Goal: Task Accomplishment & Management: Complete application form

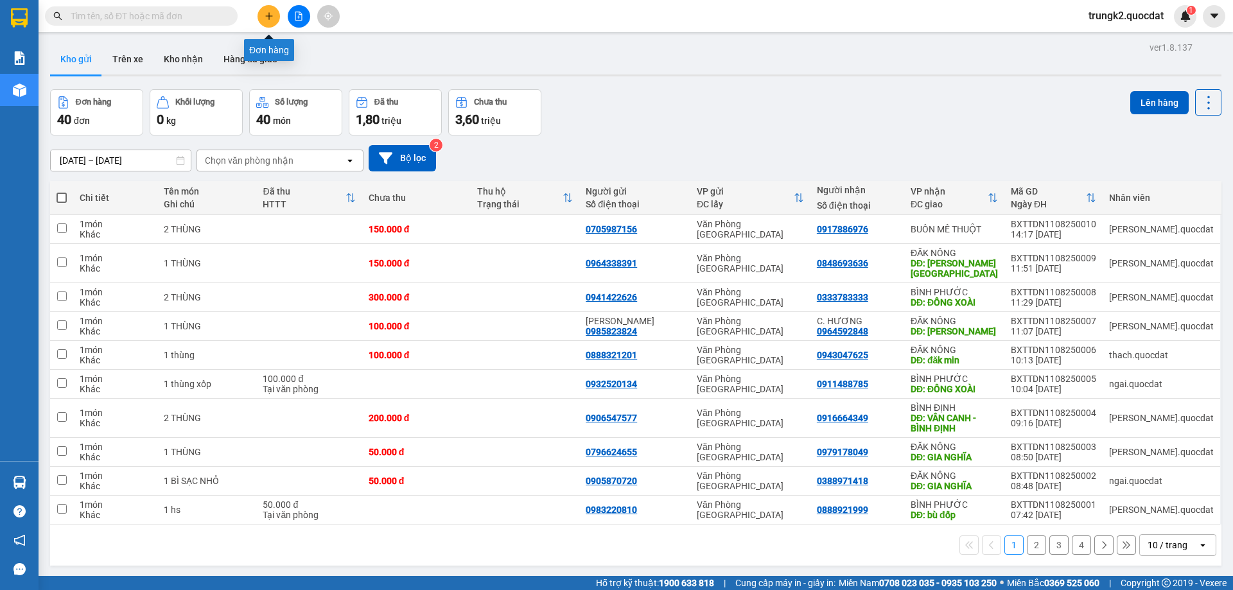
click at [272, 21] on button at bounding box center [269, 16] width 22 height 22
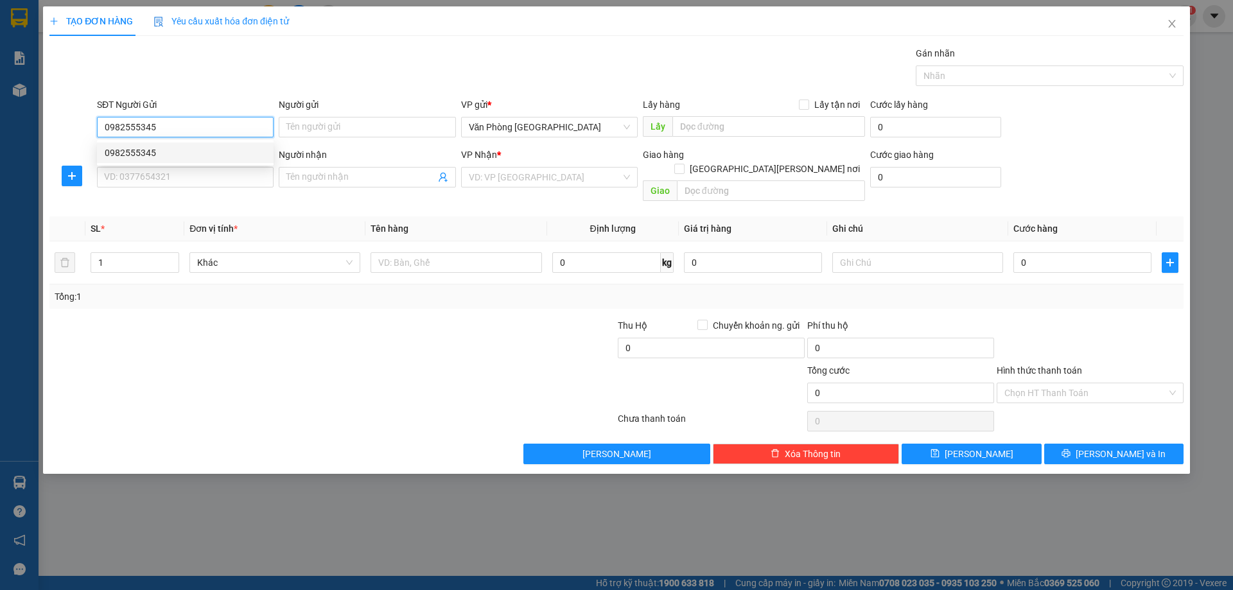
click at [212, 159] on div "0982555345" at bounding box center [185, 153] width 161 height 14
type input "0982555345"
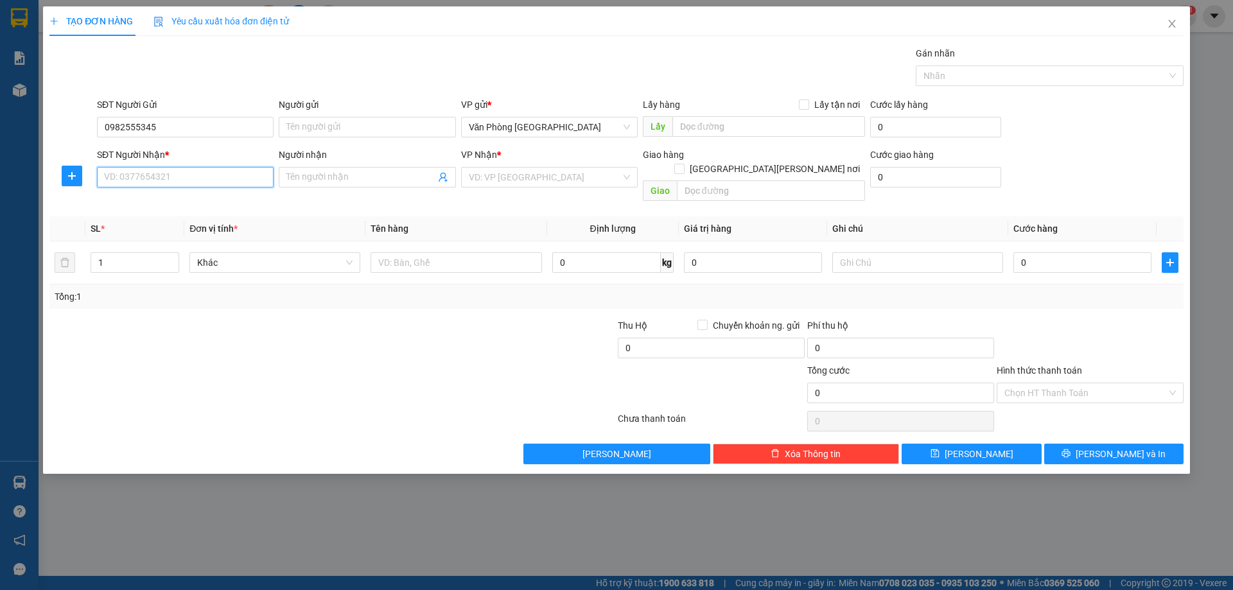
click at [202, 171] on input "SĐT Người Nhận *" at bounding box center [185, 177] width 177 height 21
type input "0933113778"
click at [228, 205] on div "0933113778" at bounding box center [185, 203] width 161 height 14
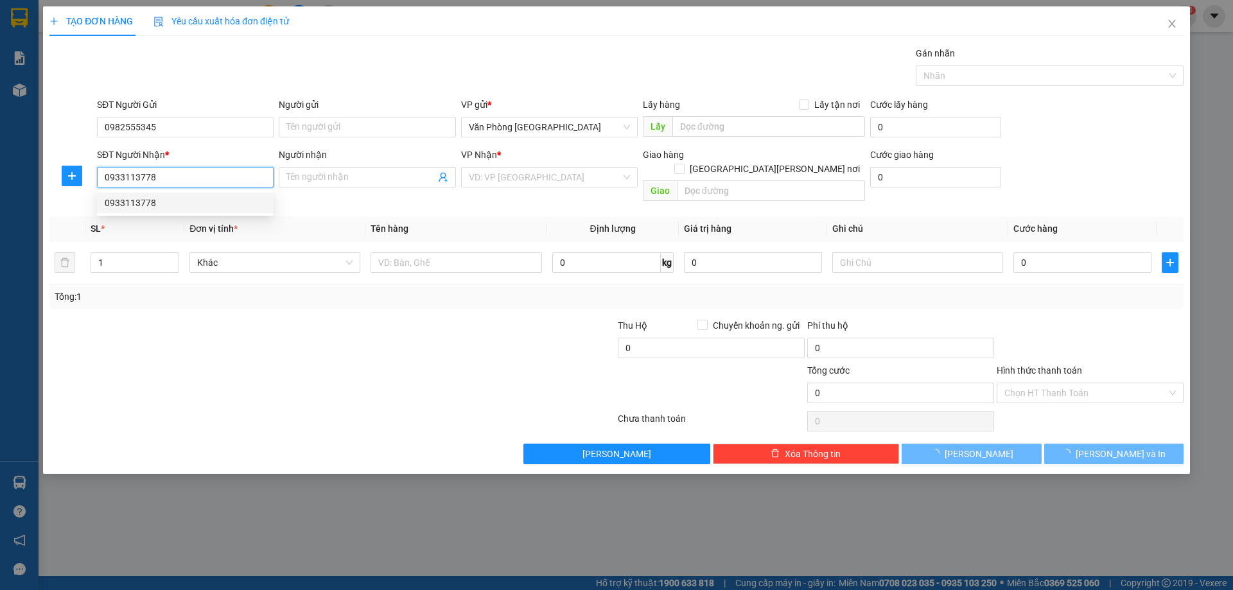
type input "KIẾN ĐỨC"
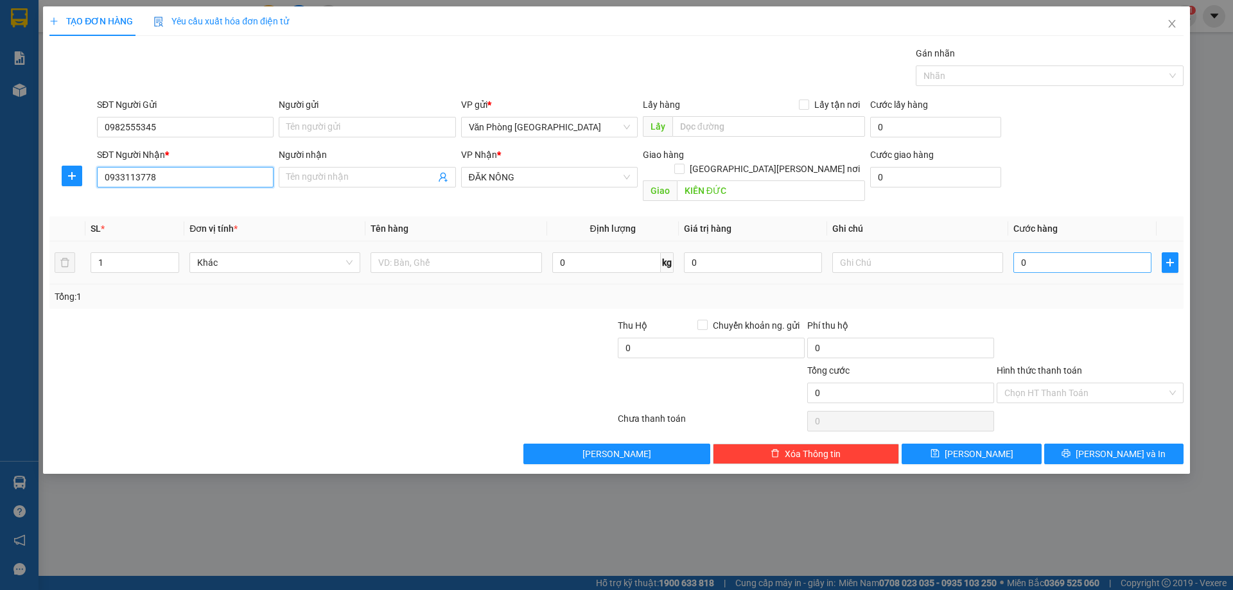
type input "0933113778"
click at [1087, 252] on input "0" at bounding box center [1082, 262] width 138 height 21
type input "1"
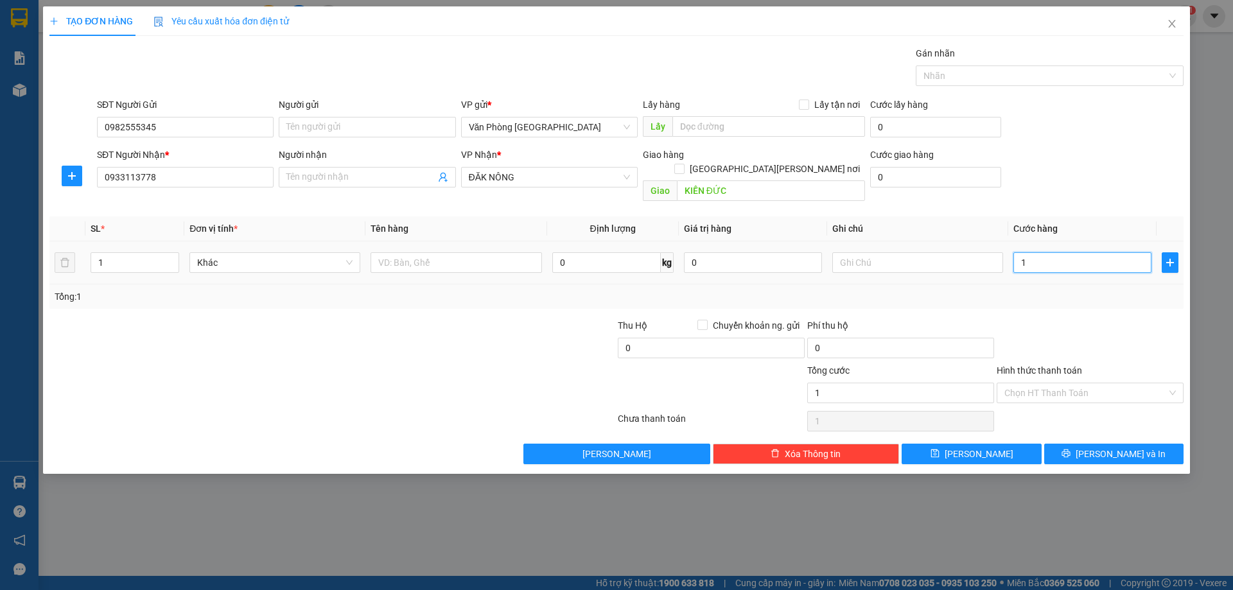
type input "10"
type input "100"
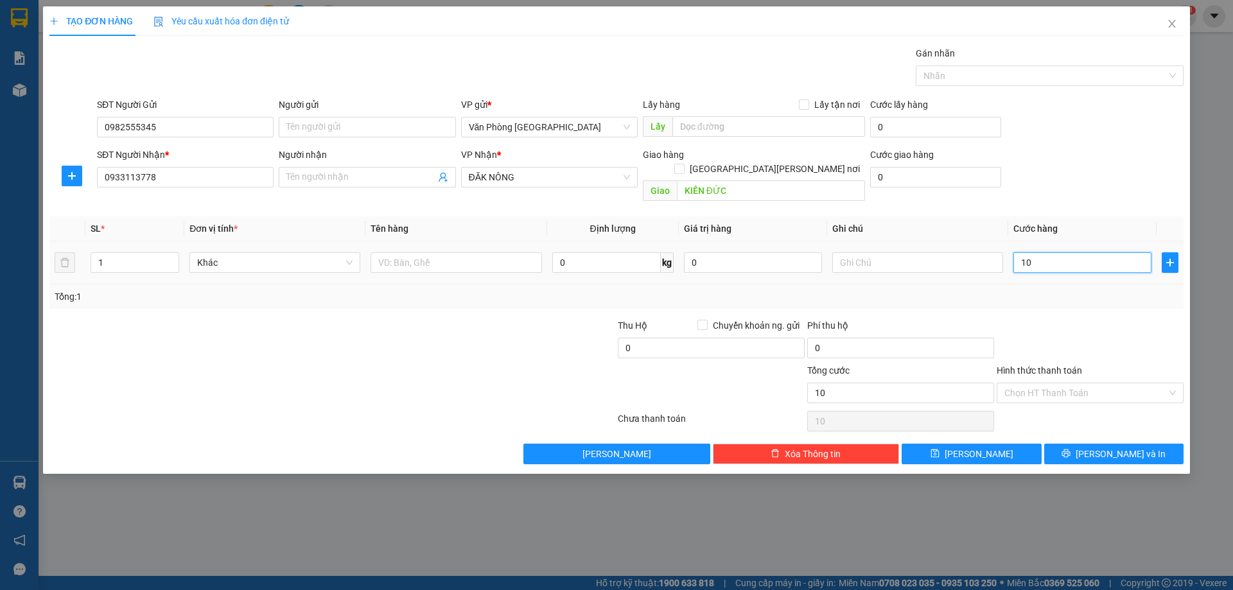
type input "100"
type input "1.000"
type input "10.000"
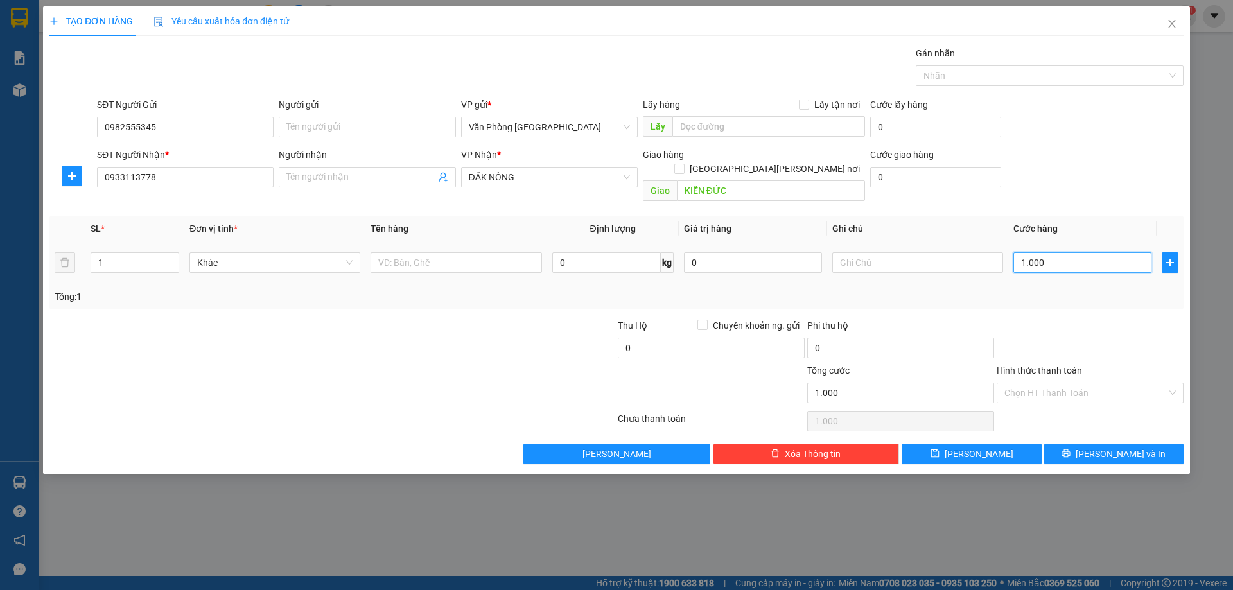
type input "10.000"
type input "100.000"
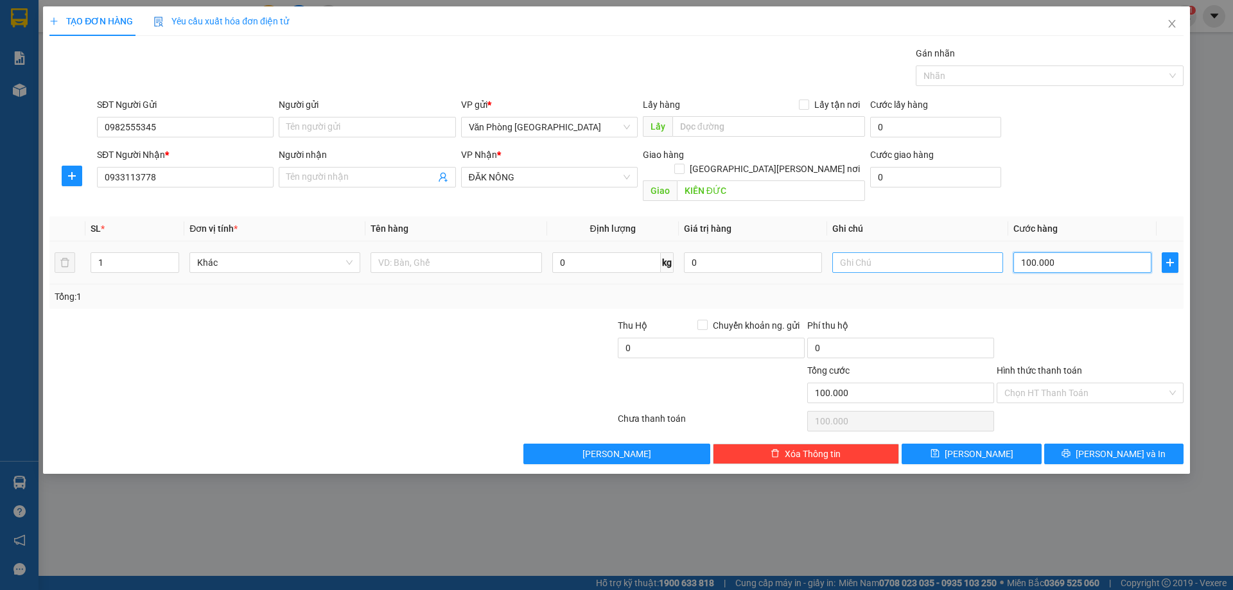
type input "100.000"
click at [878, 252] on input "text" at bounding box center [917, 262] width 171 height 21
type input "sdt tài xế 0935487811"
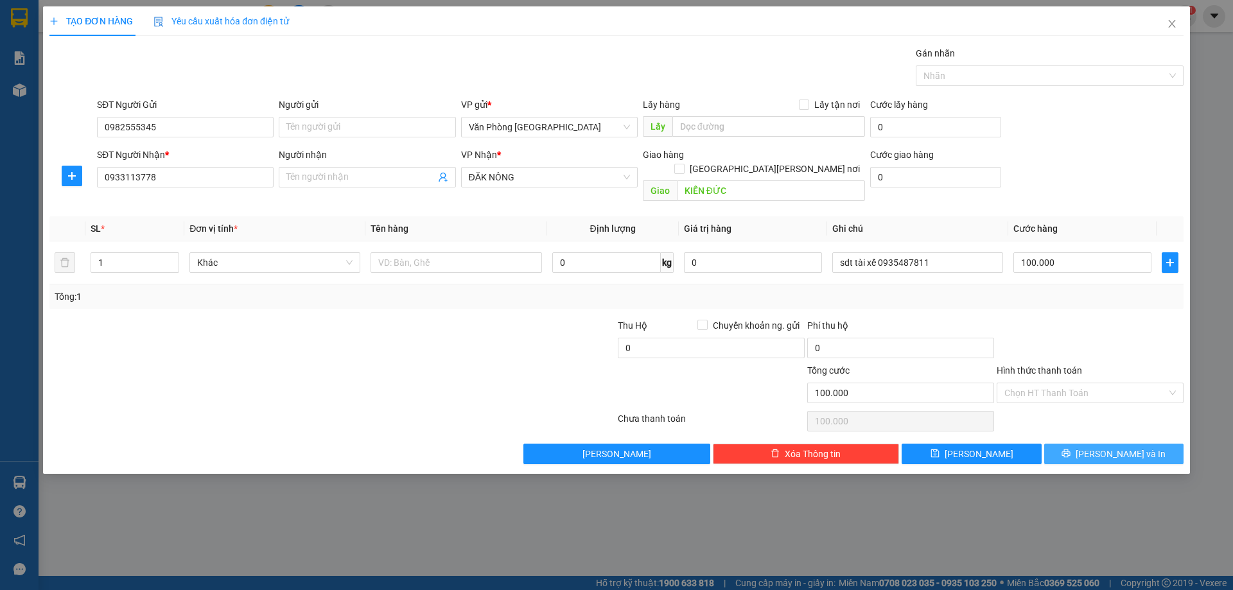
click at [1102, 444] on button "[PERSON_NAME] và In" at bounding box center [1113, 454] width 139 height 21
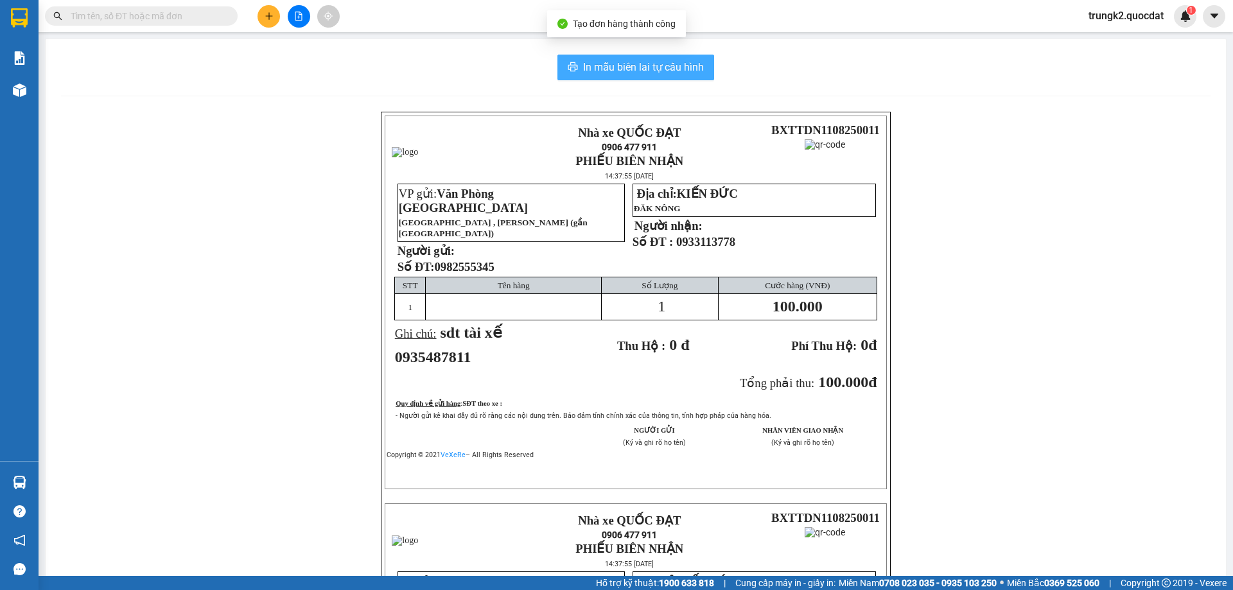
click at [624, 60] on span "In mẫu biên lai tự cấu hình" at bounding box center [643, 67] width 121 height 16
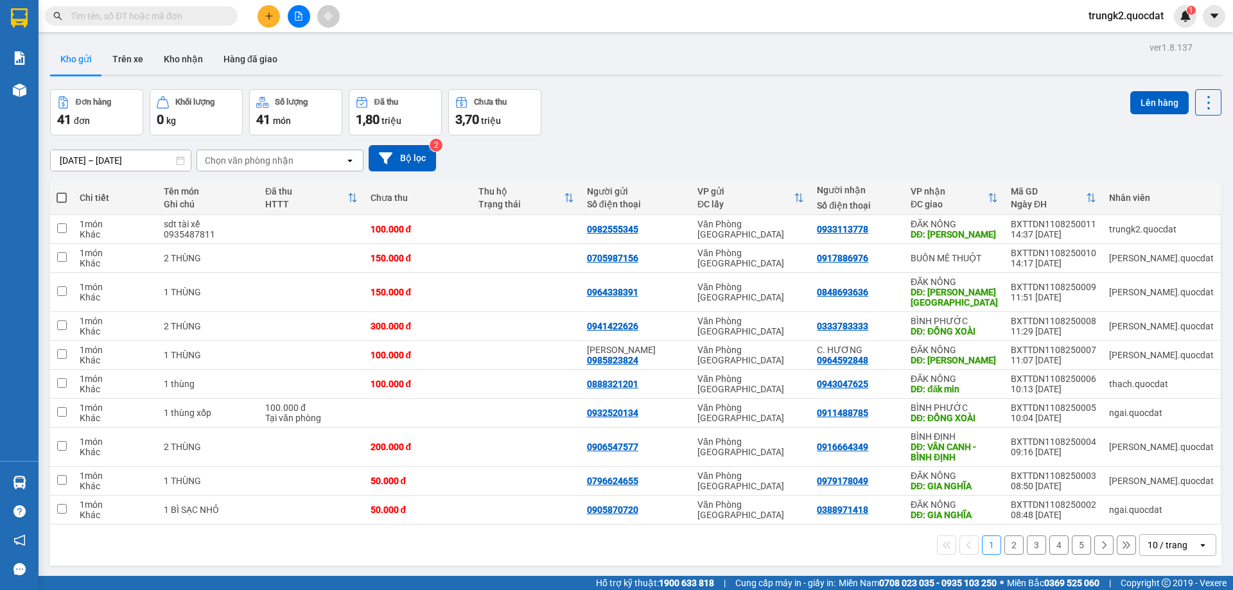
click at [261, 19] on button at bounding box center [269, 16] width 22 height 22
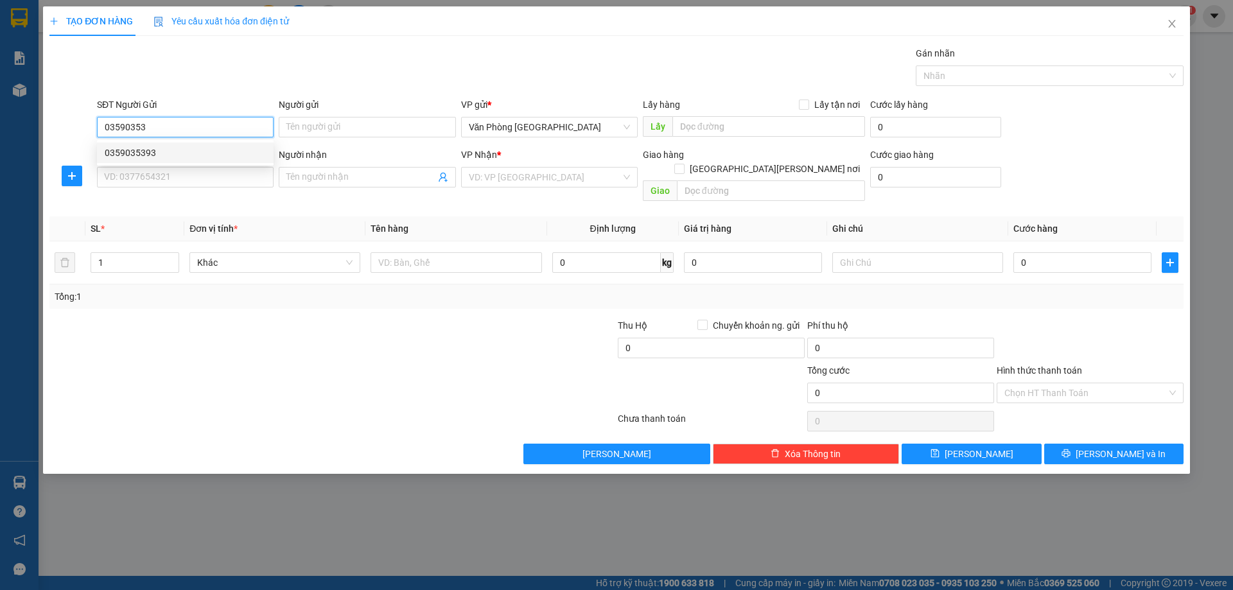
click at [123, 159] on div "0359035393" at bounding box center [185, 153] width 161 height 14
type input "0359035393"
click at [130, 175] on input "SĐT Người Nhận *" at bounding box center [185, 177] width 177 height 21
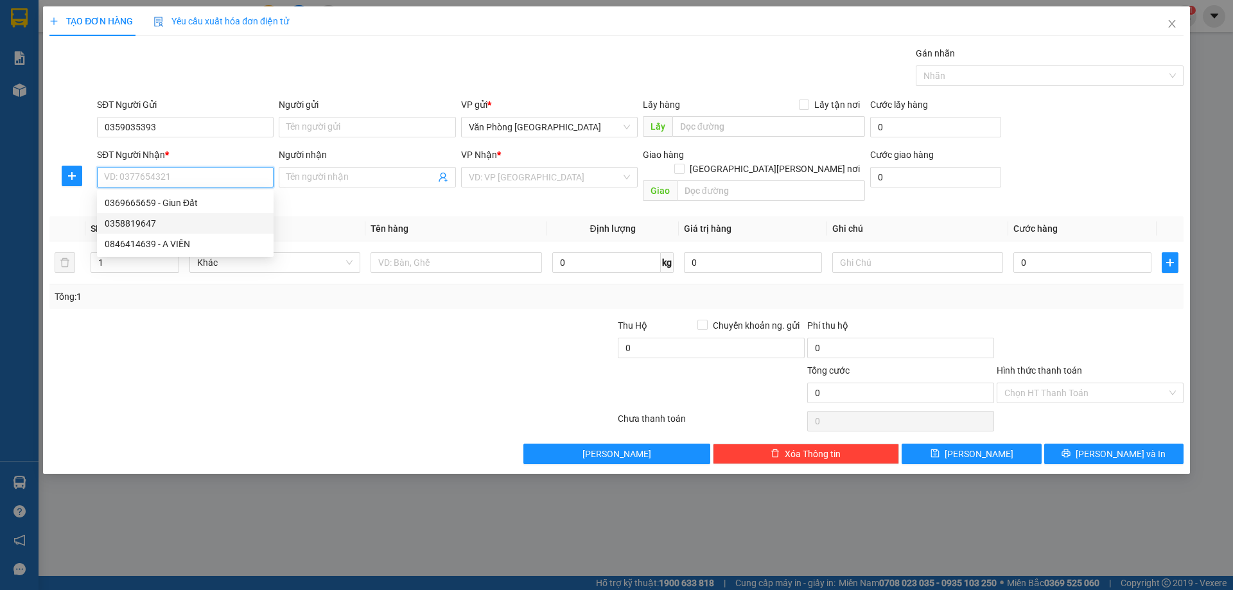
click at [122, 226] on div "0358819647" at bounding box center [185, 223] width 161 height 14
type input "0358819647"
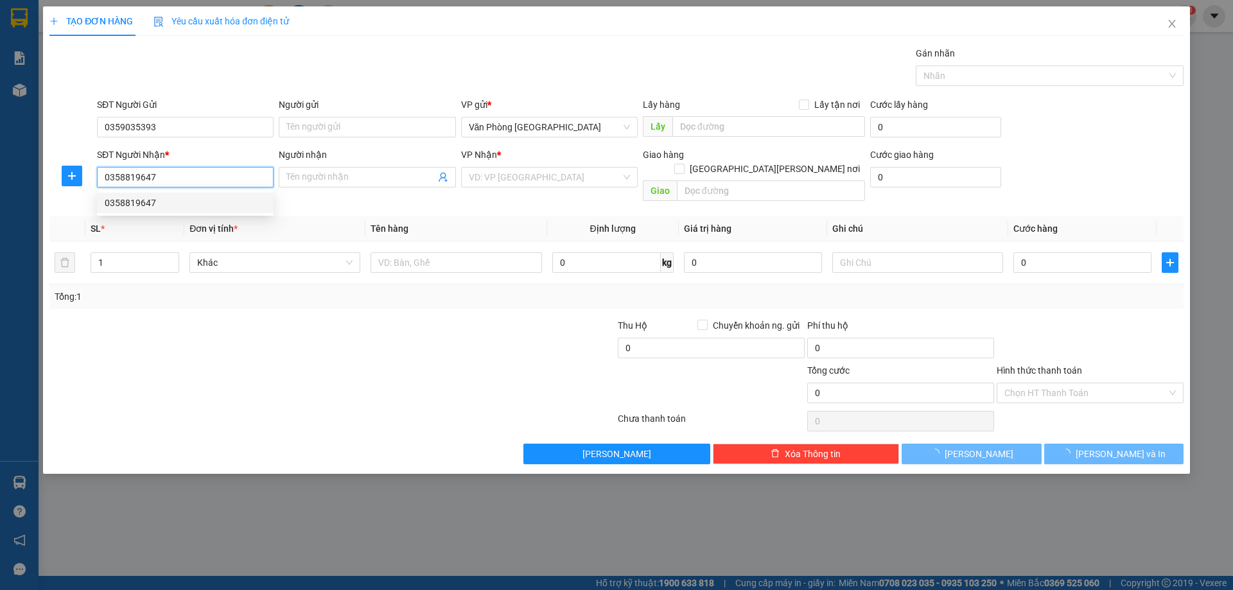
type input "BẾN BUÔN MÊ"
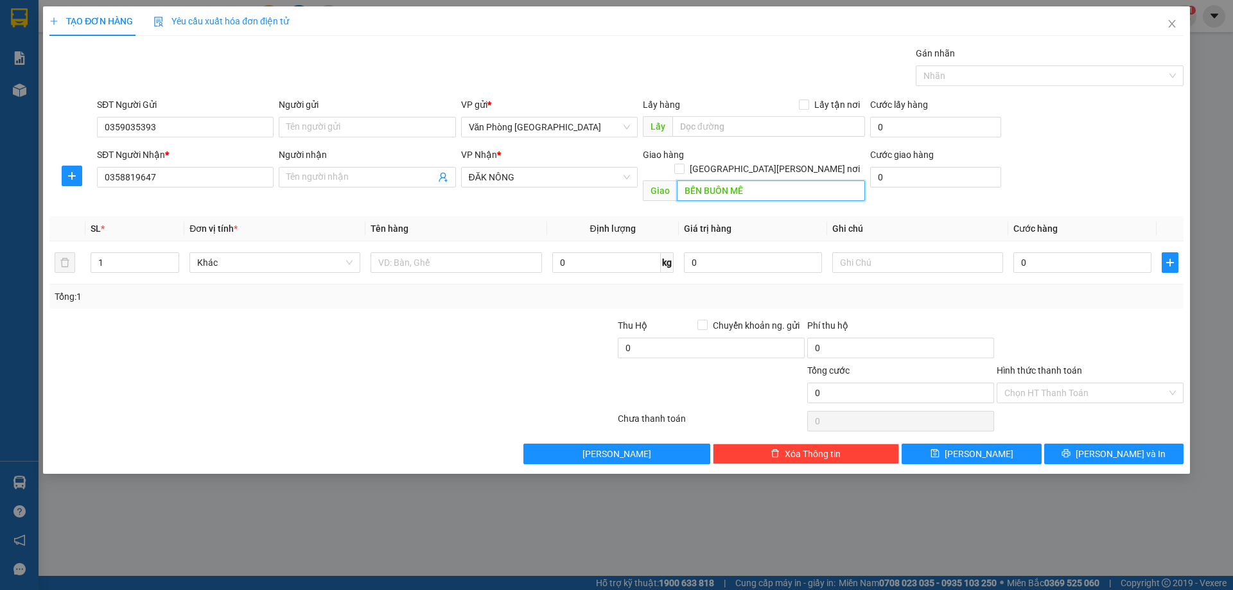
click at [761, 180] on input "BẾN BUÔN MÊ" at bounding box center [771, 190] width 188 height 21
click at [571, 182] on span "ĐĂK NÔNG" at bounding box center [549, 177] width 161 height 19
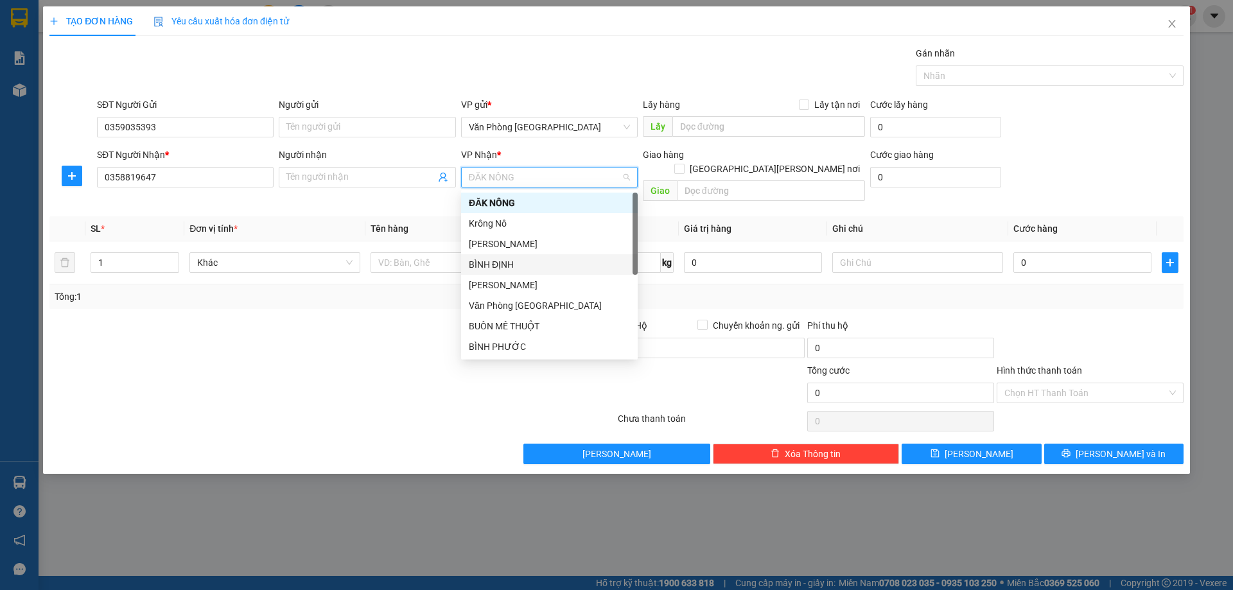
scroll to position [41, 0]
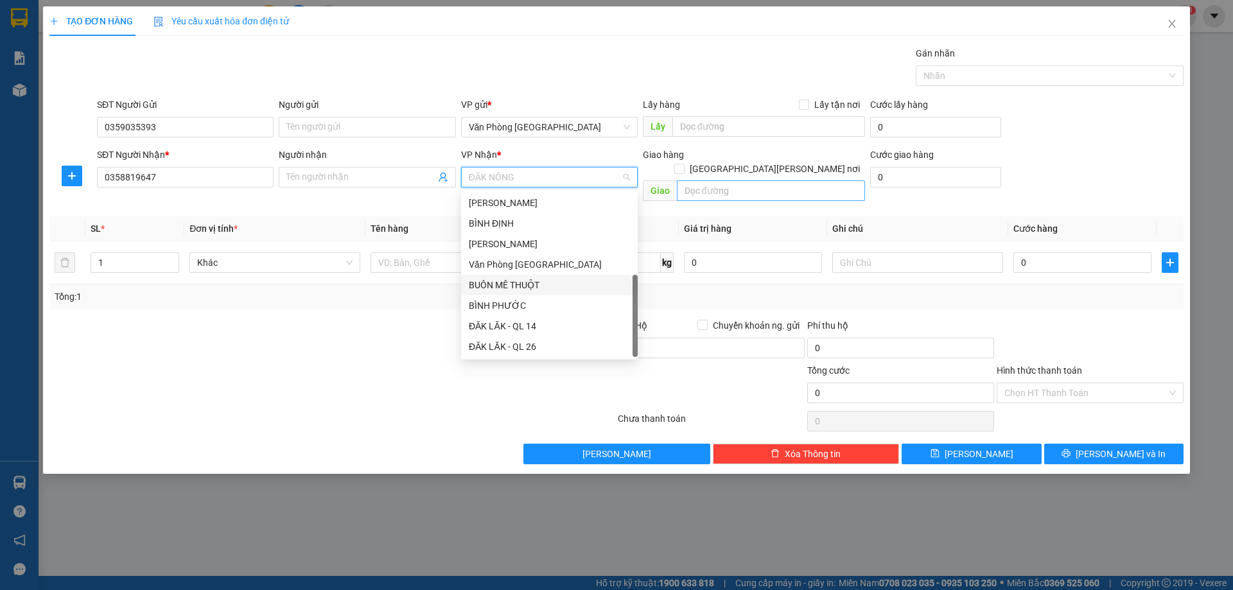
drag, startPoint x: 516, startPoint y: 283, endPoint x: 682, endPoint y: 179, distance: 196.2
click at [518, 282] on div "BUÔN MÊ THUỘT" at bounding box center [549, 285] width 161 height 14
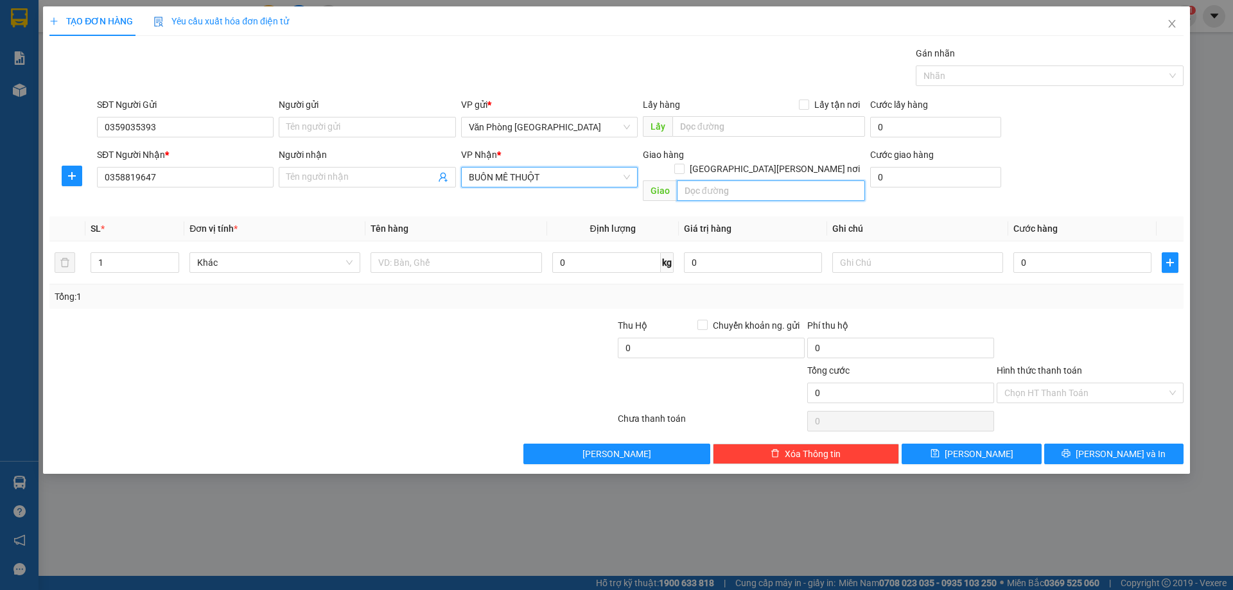
click at [717, 180] on input "text" at bounding box center [771, 190] width 188 height 21
type input "bx phía bắc bmt"
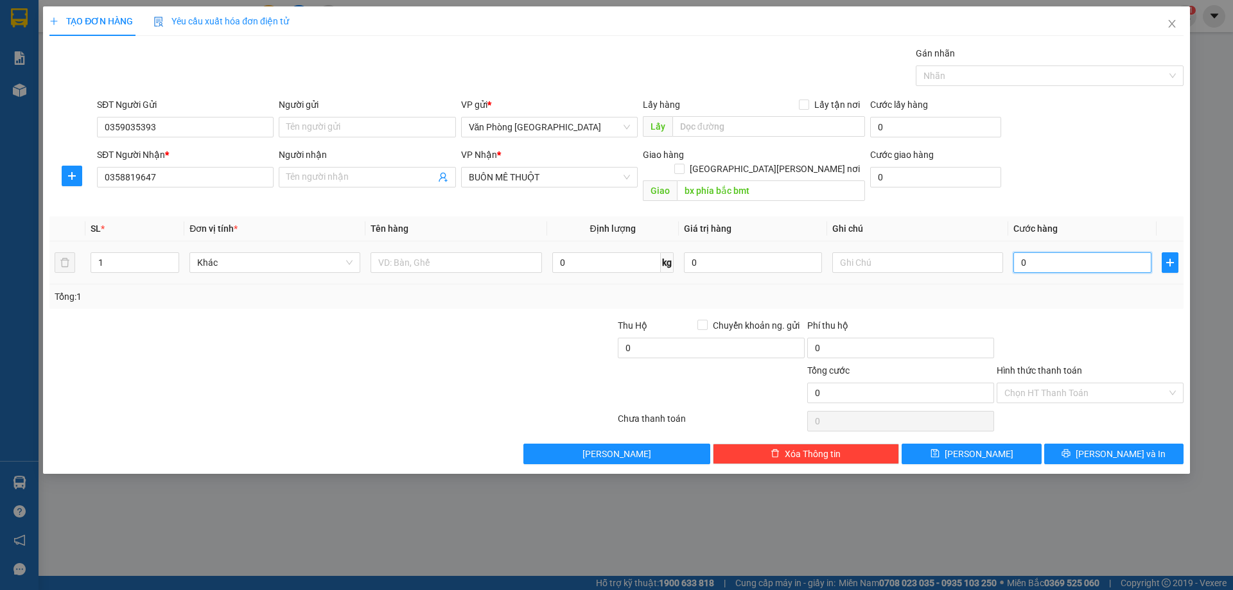
click at [1049, 255] on input "0" at bounding box center [1082, 262] width 138 height 21
type input "4"
type input "0"
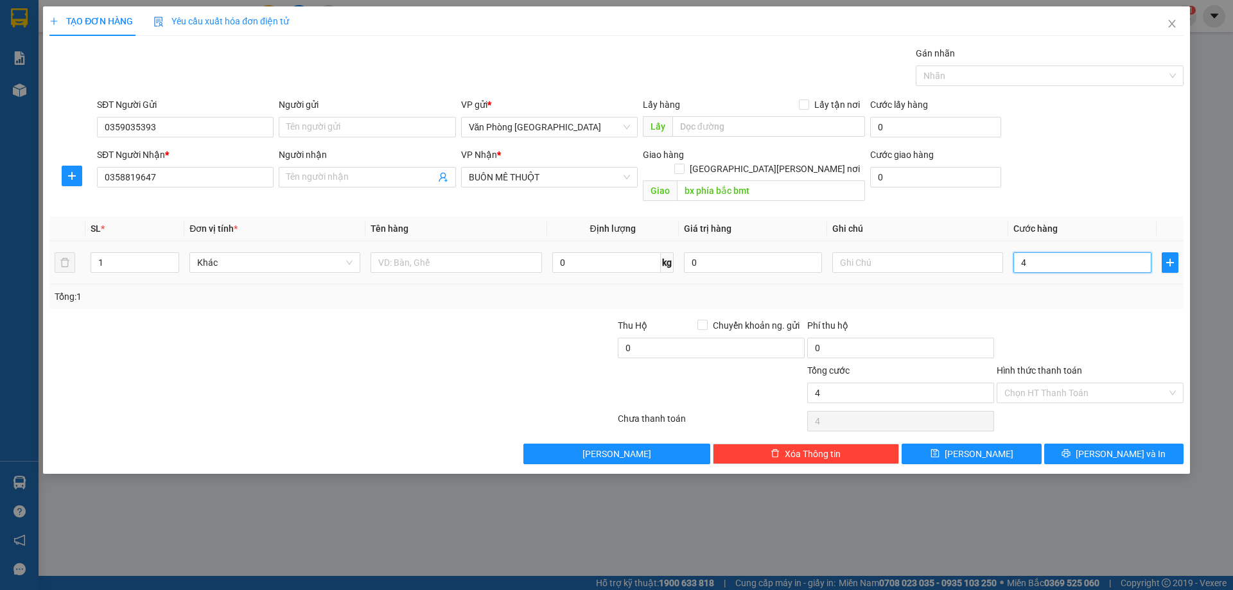
type input "0"
type input "01"
type input "1"
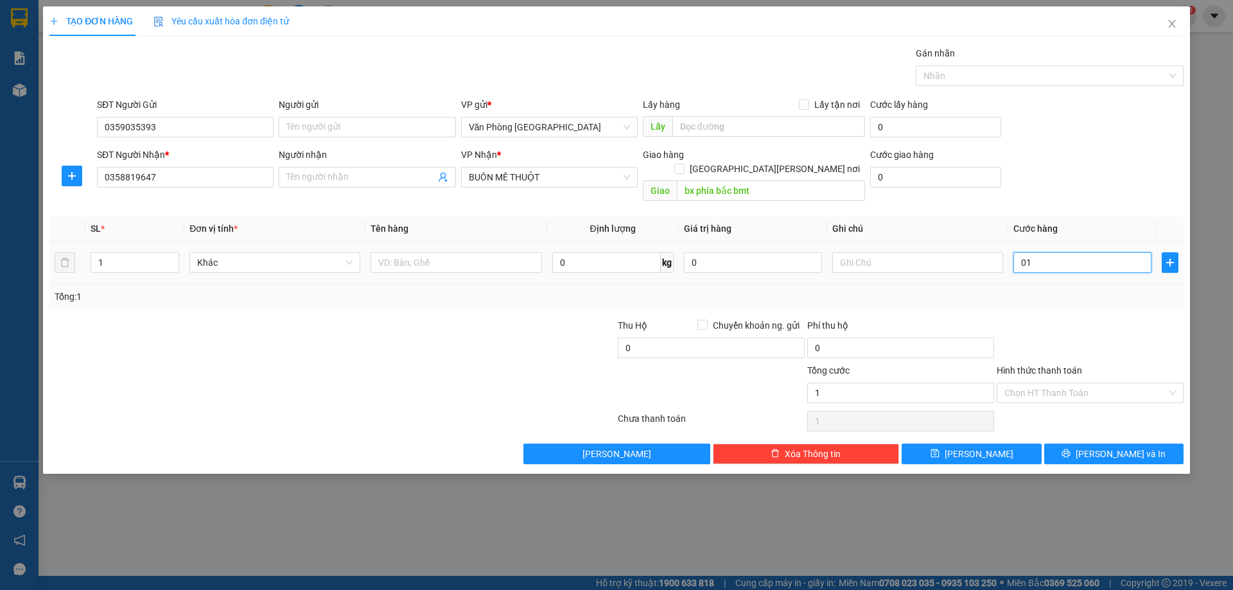
type input "010"
type input "10"
type input "0.100"
type input "100"
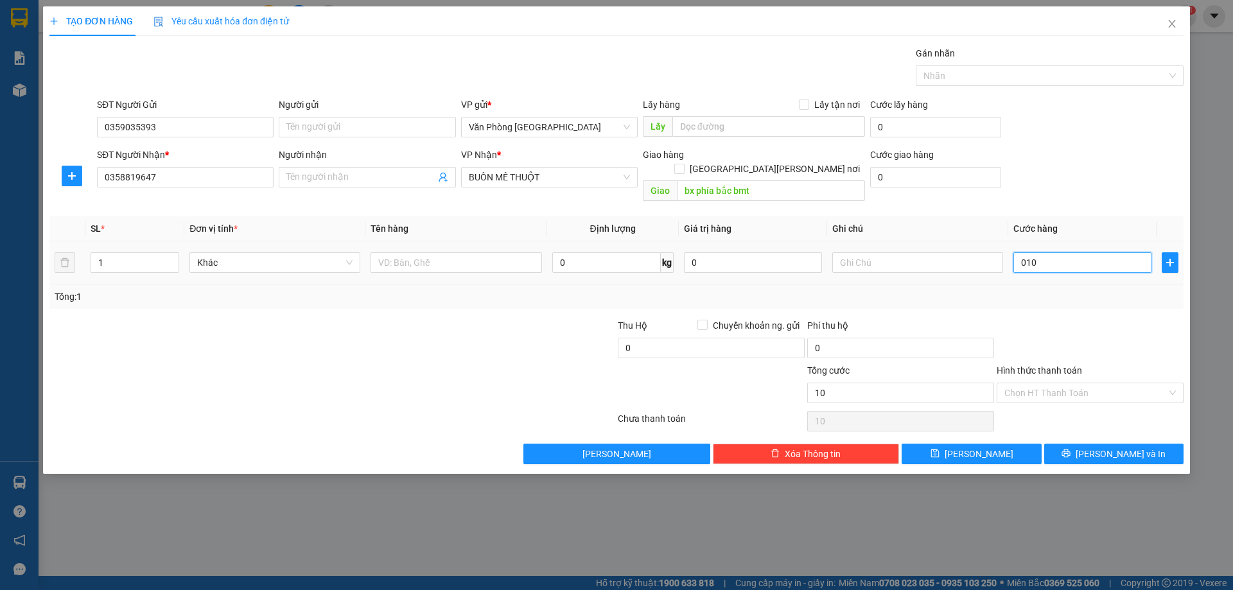
type input "100"
type input "01.000"
type input "1.000"
type input "010.000"
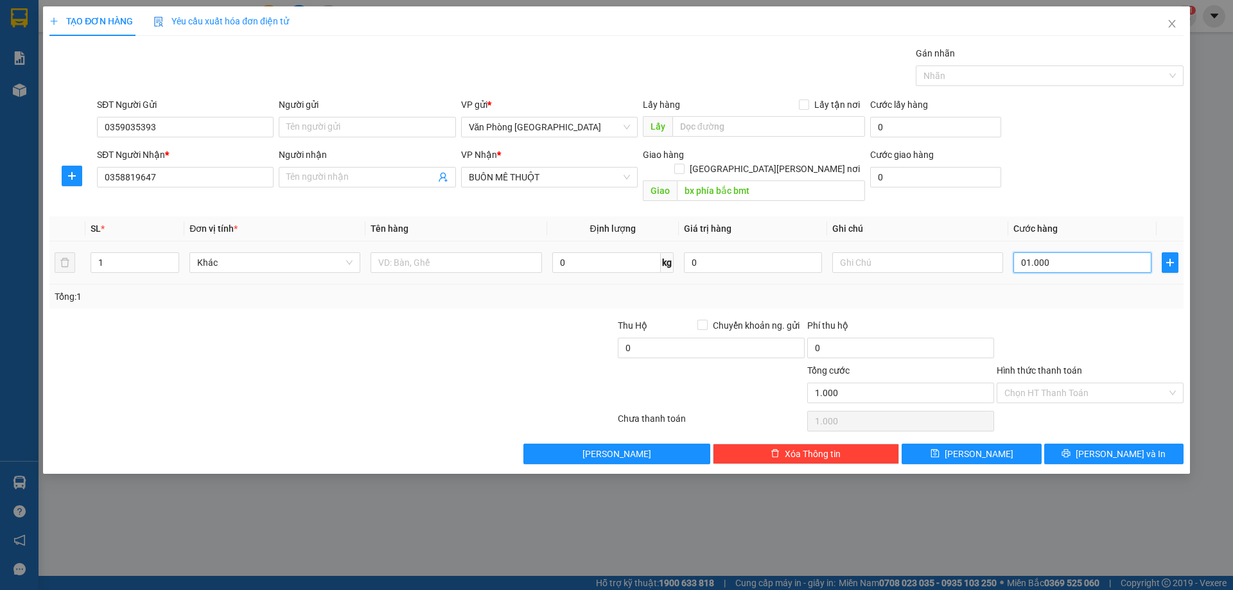
type input "10.000"
type input "0.100.000"
type input "100.000"
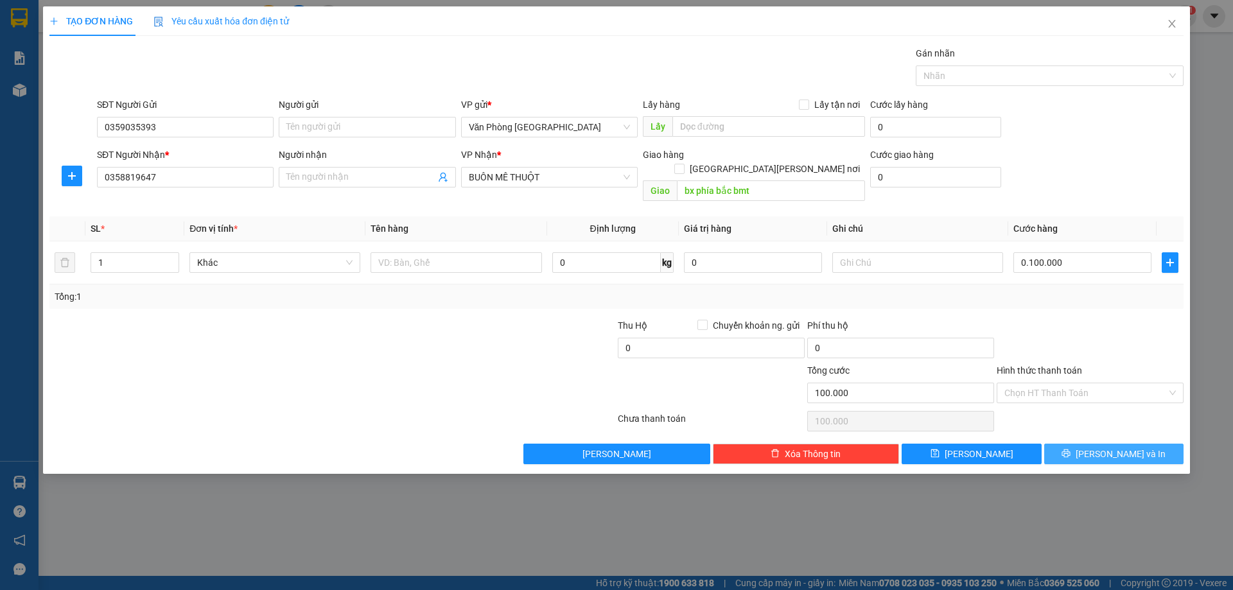
click at [1070, 450] on icon "printer" at bounding box center [1066, 454] width 8 height 8
type input "100.000"
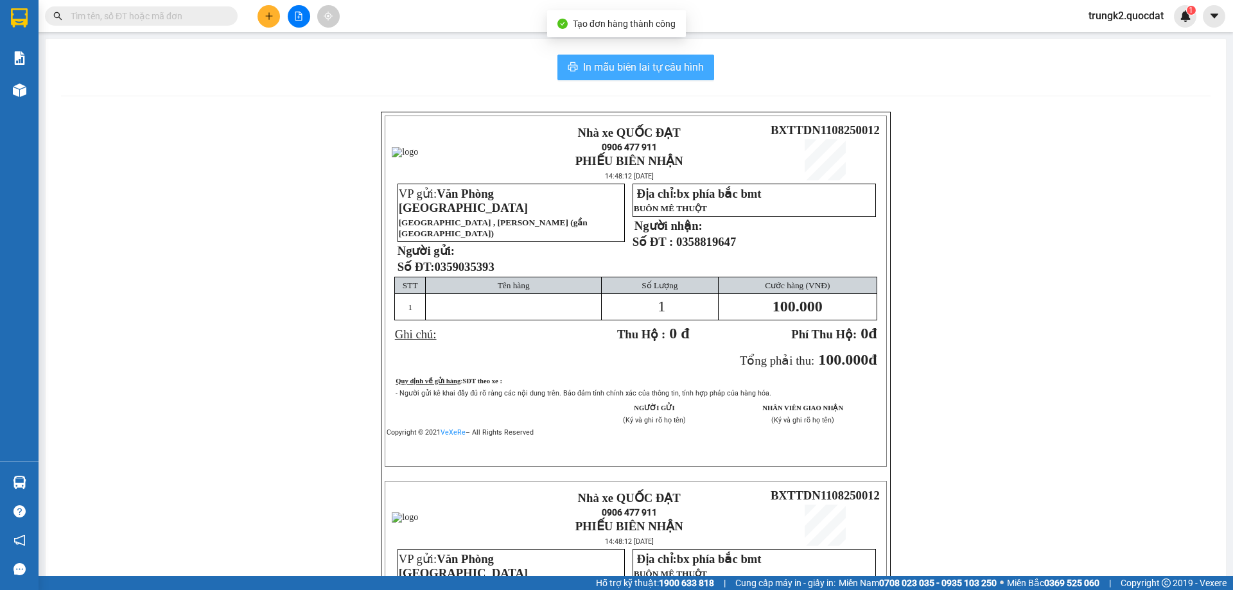
click at [632, 69] on span "In mẫu biên lai tự cấu hình" at bounding box center [643, 67] width 121 height 16
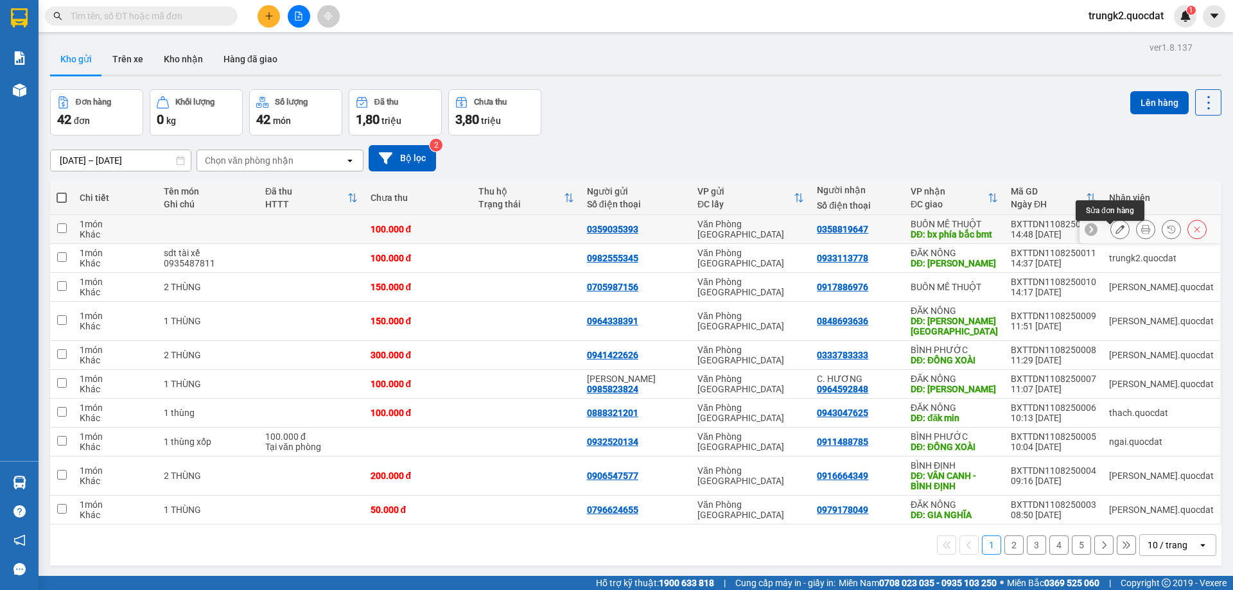
click at [1115, 234] on icon at bounding box center [1119, 229] width 9 height 9
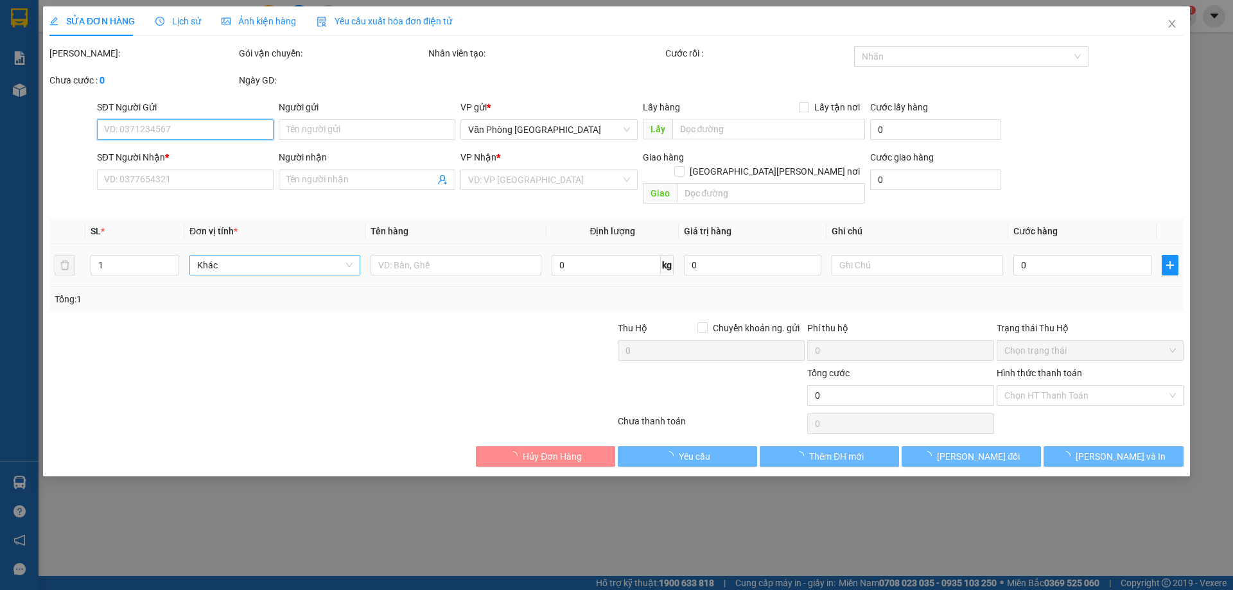
type input "0359035393"
type input "0358819647"
type input "bx phía bắc bmt"
type input "100.000"
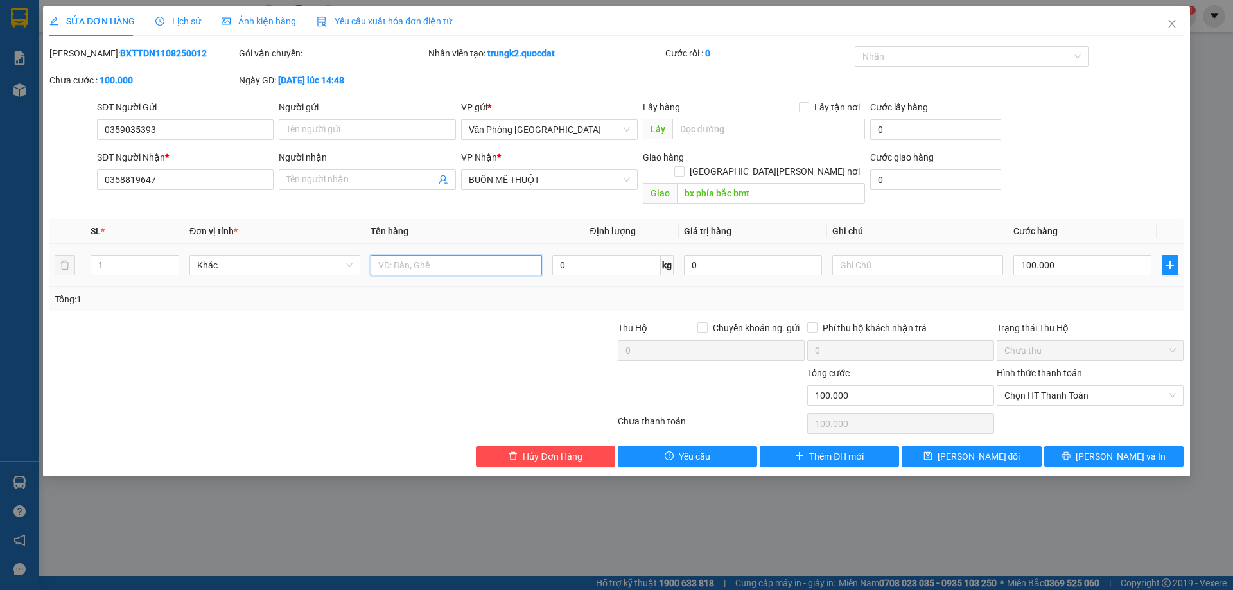
click at [416, 255] on input "text" at bounding box center [456, 265] width 171 height 21
type input "1 bọc đen"
click at [1000, 452] on div "SỬA ĐƠN HÀNG Lịch sử [PERSON_NAME] hàng Yêu cầu xuất [PERSON_NAME] điện tử Tota…" at bounding box center [616, 241] width 1147 height 470
click at [1000, 450] on span "[PERSON_NAME] đổi" at bounding box center [979, 457] width 83 height 14
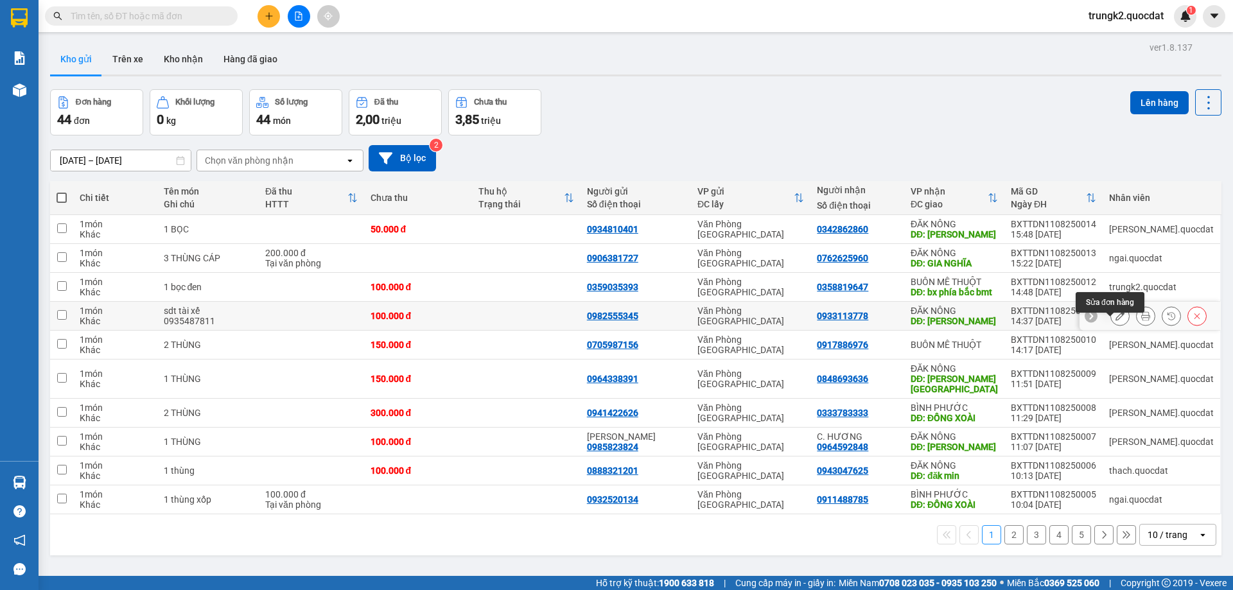
click at [1115, 320] on icon at bounding box center [1119, 315] width 9 height 9
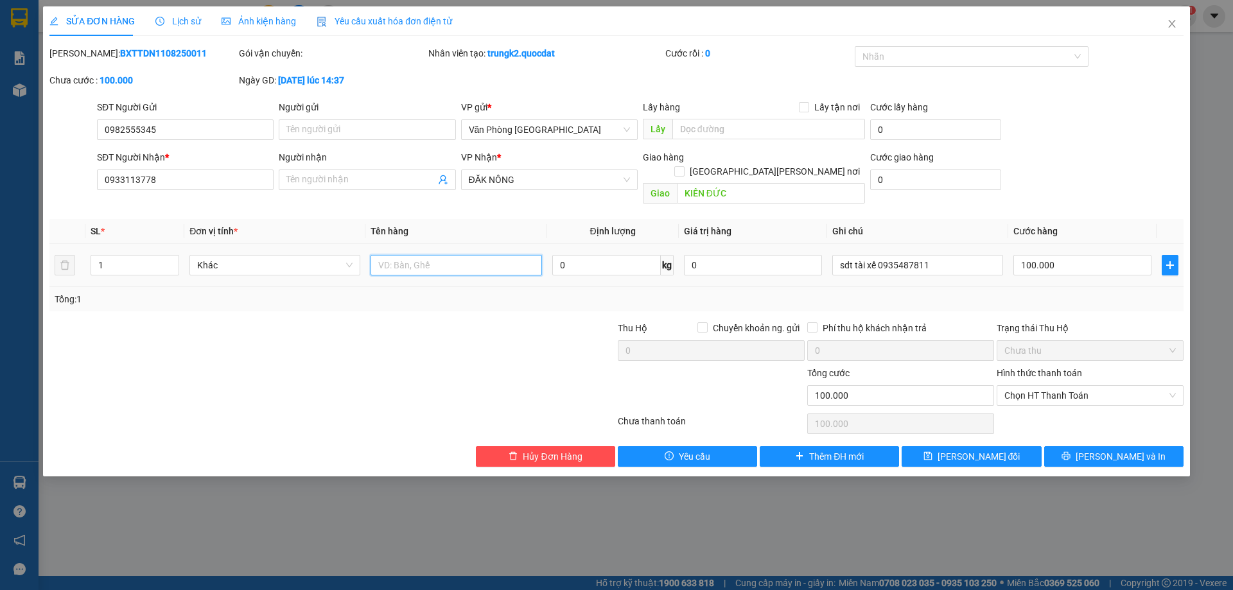
click at [423, 255] on input "text" at bounding box center [456, 265] width 171 height 21
type input "1 hộp nhỏ"
click at [972, 450] on span "[PERSON_NAME] đổi" at bounding box center [979, 457] width 83 height 14
